Goal: Navigation & Orientation: Find specific page/section

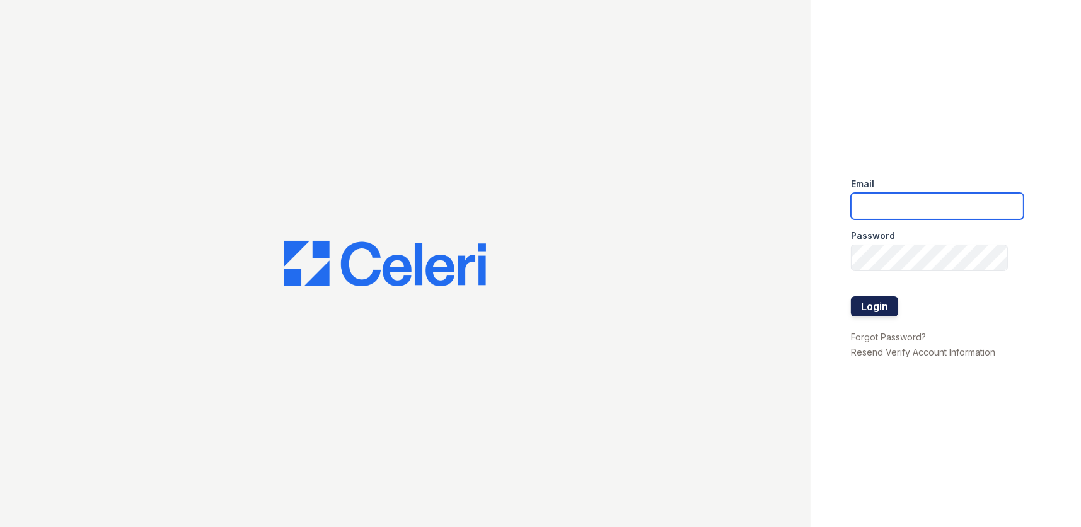
type input "thornbury.am@cafmanagement.com"
click at [876, 311] on button "Login" at bounding box center [874, 306] width 47 height 20
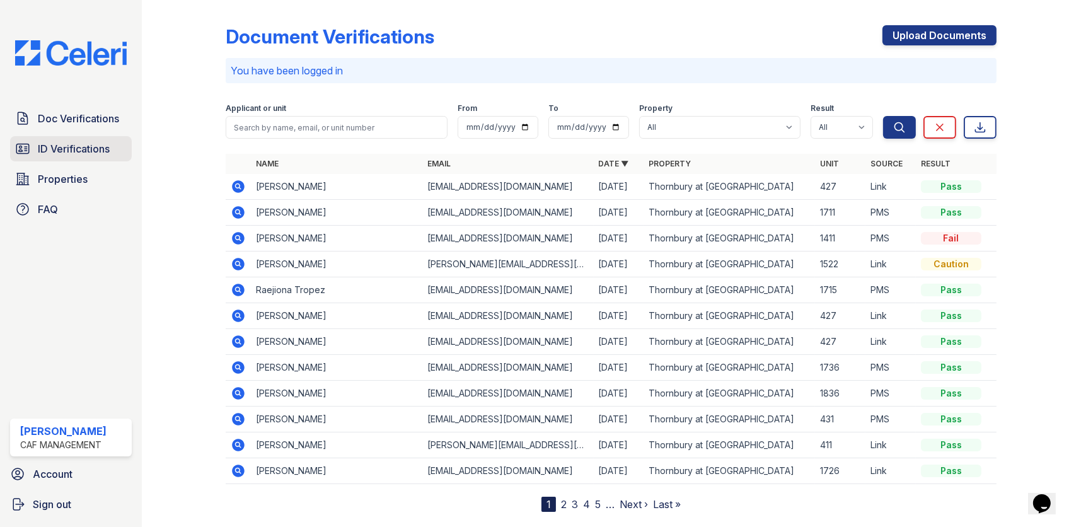
click at [82, 152] on span "ID Verifications" at bounding box center [74, 148] width 72 height 15
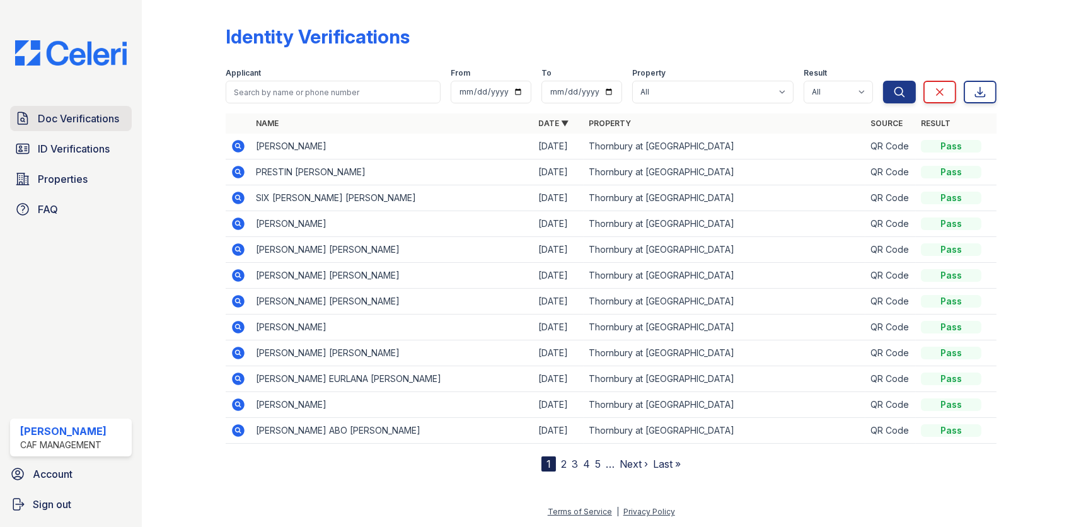
click at [84, 122] on span "Doc Verifications" at bounding box center [78, 118] width 81 height 15
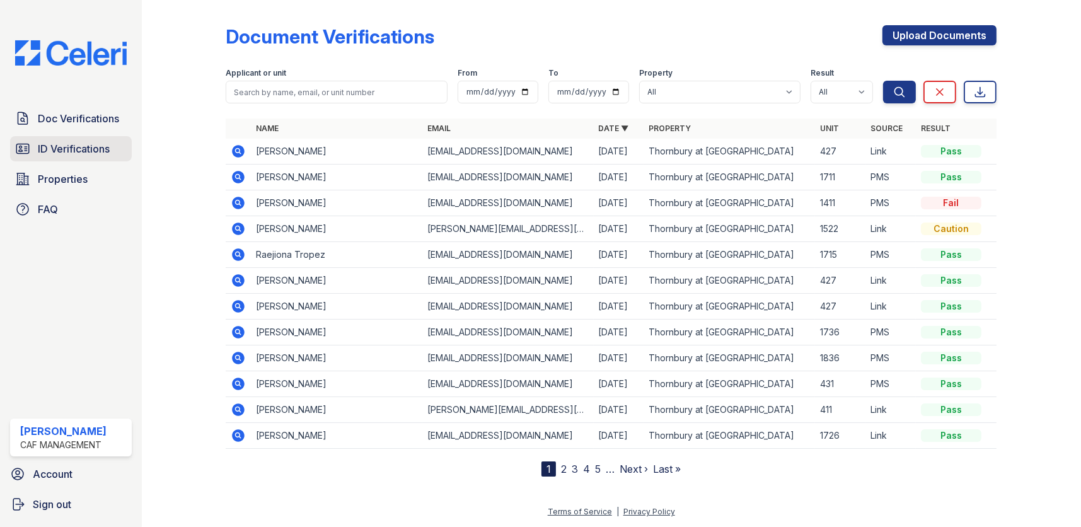
click at [91, 146] on span "ID Verifications" at bounding box center [74, 148] width 72 height 15
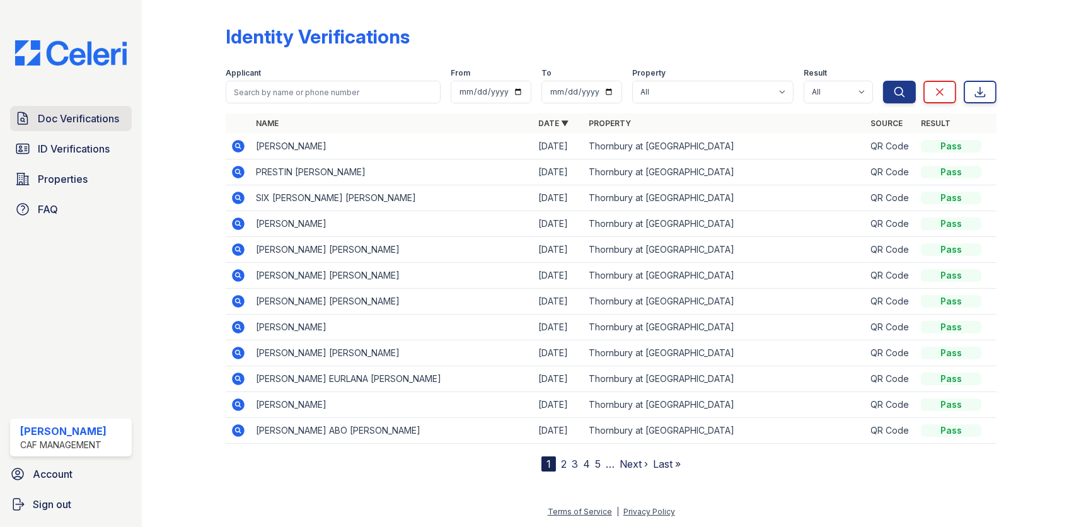
click at [93, 117] on span "Doc Verifications" at bounding box center [78, 118] width 81 height 15
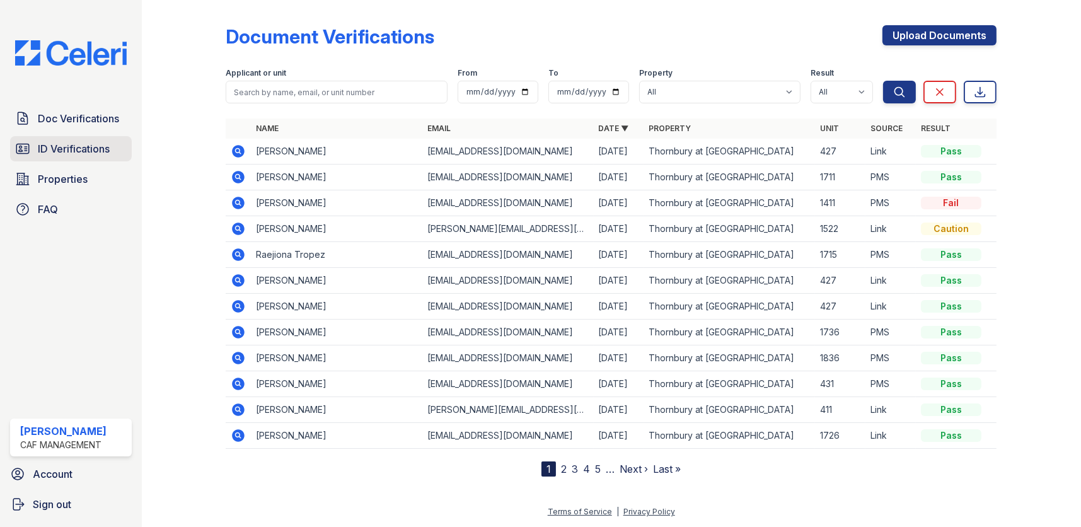
click at [96, 145] on span "ID Verifications" at bounding box center [74, 148] width 72 height 15
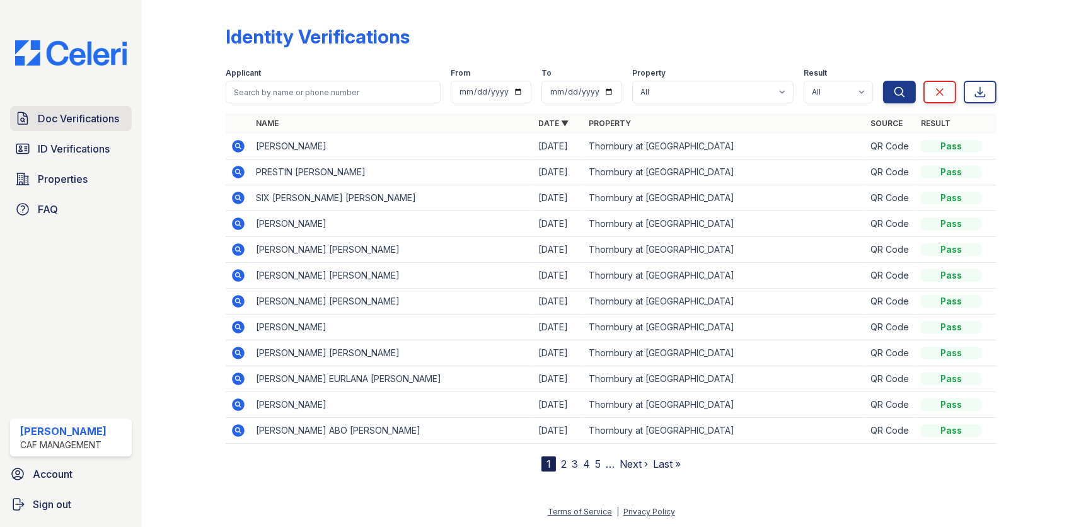
click at [79, 115] on span "Doc Verifications" at bounding box center [78, 118] width 81 height 15
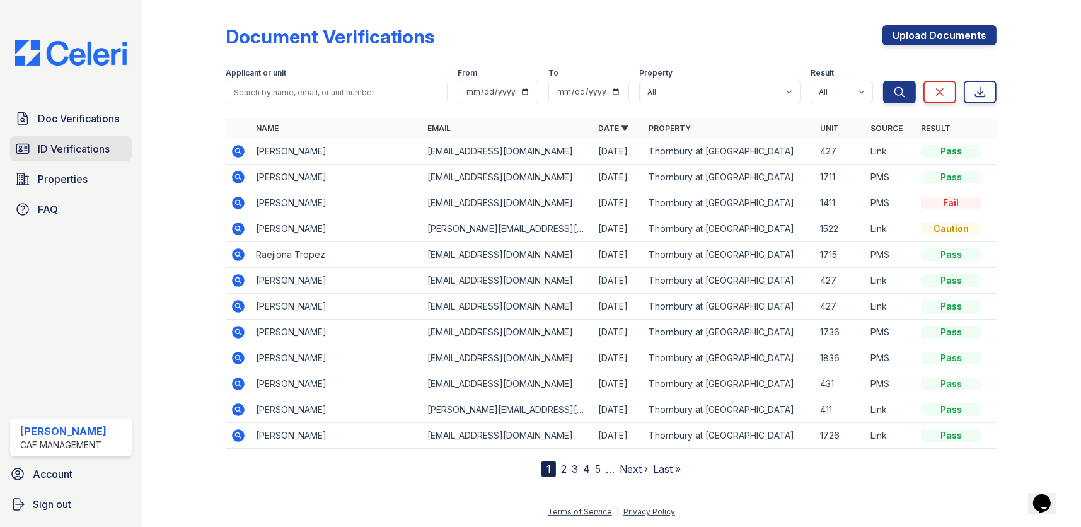
click at [96, 150] on span "ID Verifications" at bounding box center [74, 148] width 72 height 15
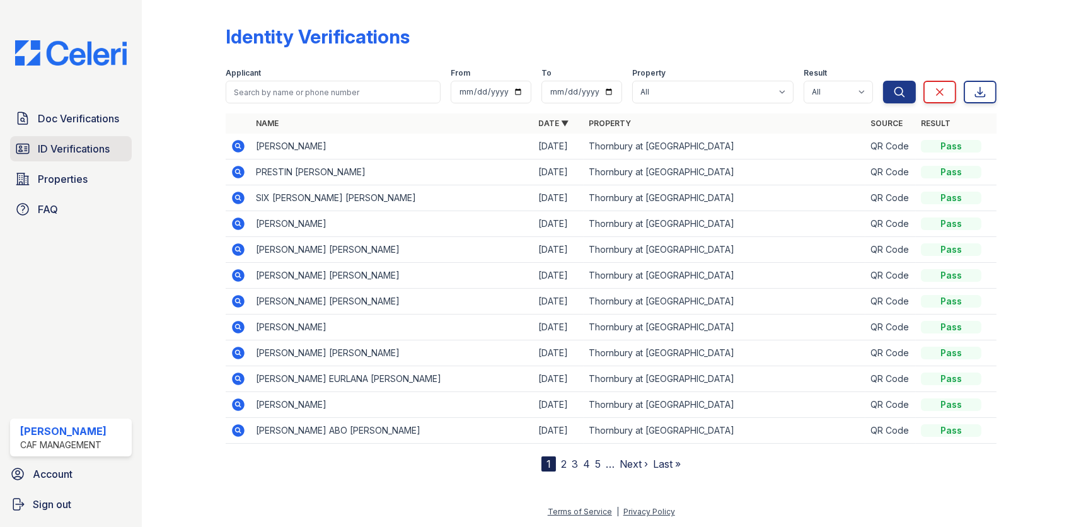
click at [100, 147] on span "ID Verifications" at bounding box center [74, 148] width 72 height 15
